Goal: Navigation & Orientation: Find specific page/section

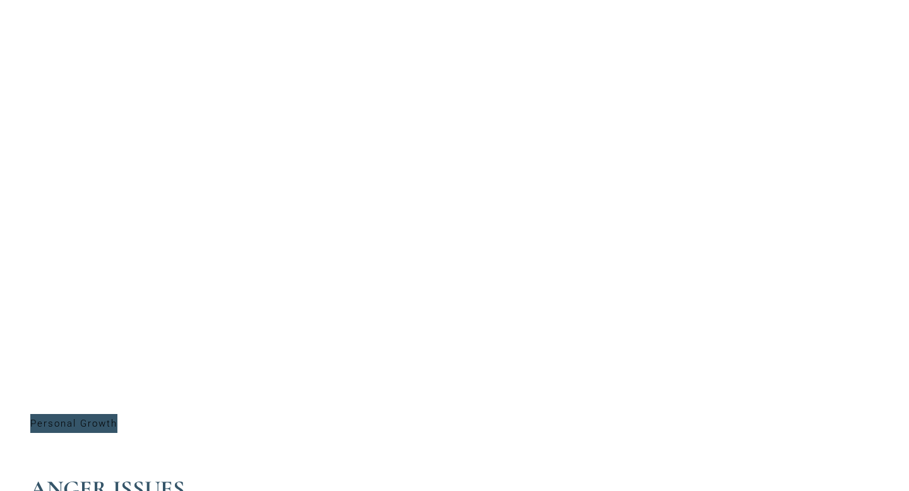
scroll to position [3104, 0]
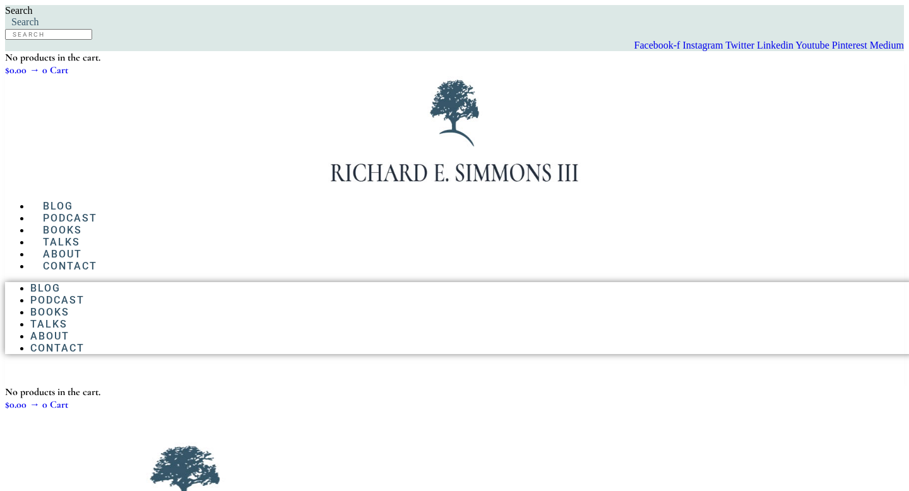
click at [110, 202] on link "Podcast" at bounding box center [70, 218] width 80 height 32
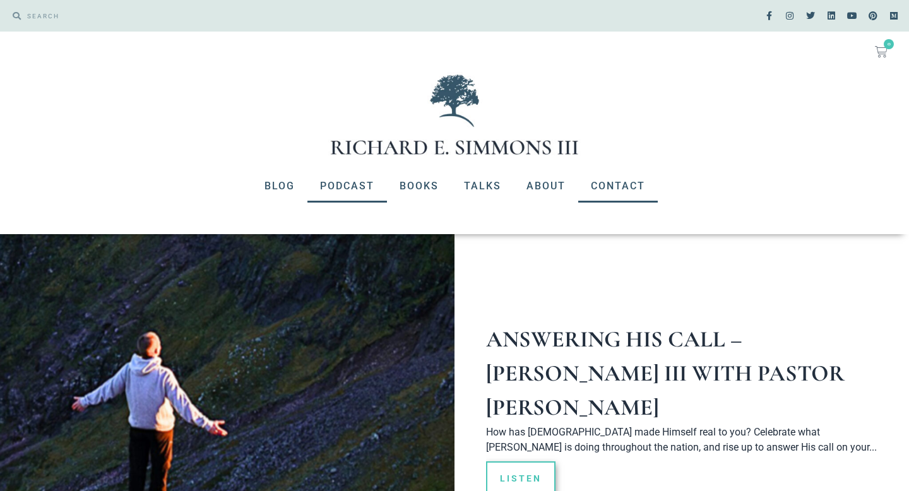
click at [609, 183] on link "Contact" at bounding box center [618, 186] width 80 height 33
